Goal: Transaction & Acquisition: Purchase product/service

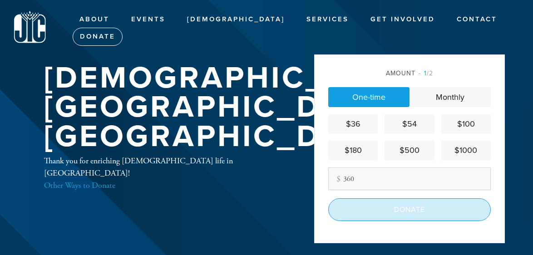
type input "360"
click at [408, 207] on input "Donate" at bounding box center [409, 209] width 162 height 23
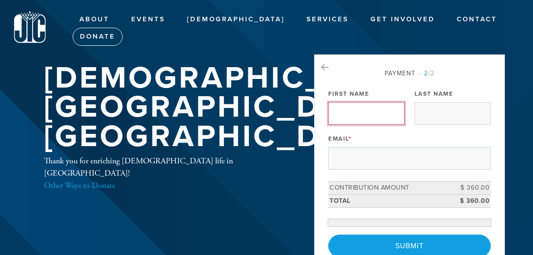
click at [354, 112] on input "First Name" at bounding box center [366, 113] width 76 height 23
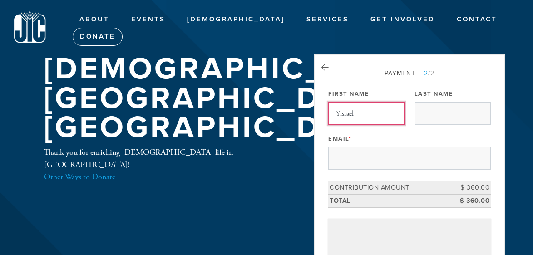
type input "Yisrael"
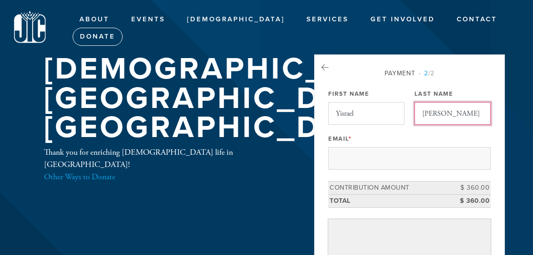
type input "Tootle"
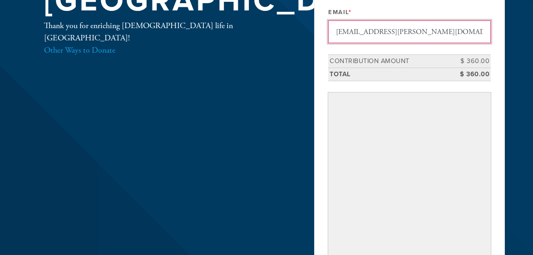
scroll to position [127, 0]
type input "yisrael.tootle@gmail.com"
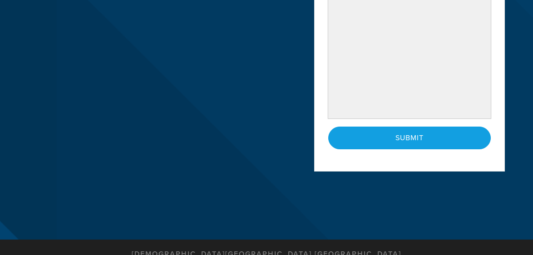
scroll to position [388, 0]
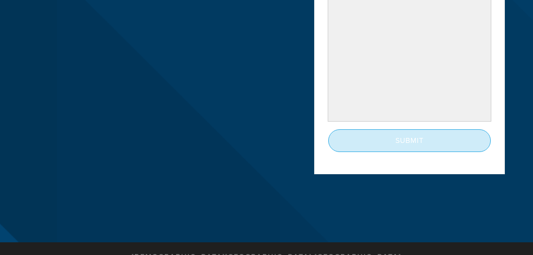
click at [409, 137] on input "Submit" at bounding box center [409, 140] width 162 height 23
